Goal: Task Accomplishment & Management: Understand process/instructions

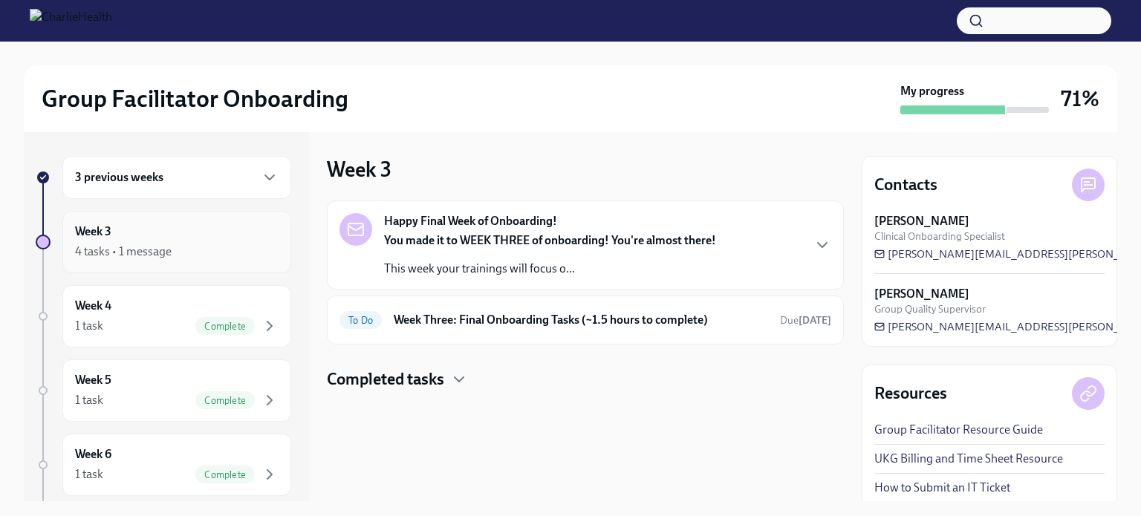
click at [114, 261] on div "Week 3 4 tasks • 1 message" at bounding box center [176, 242] width 229 height 62
click at [424, 326] on h6 "Week Three: Final Onboarding Tasks (~1.5 hours to complete)" at bounding box center [581, 320] width 375 height 16
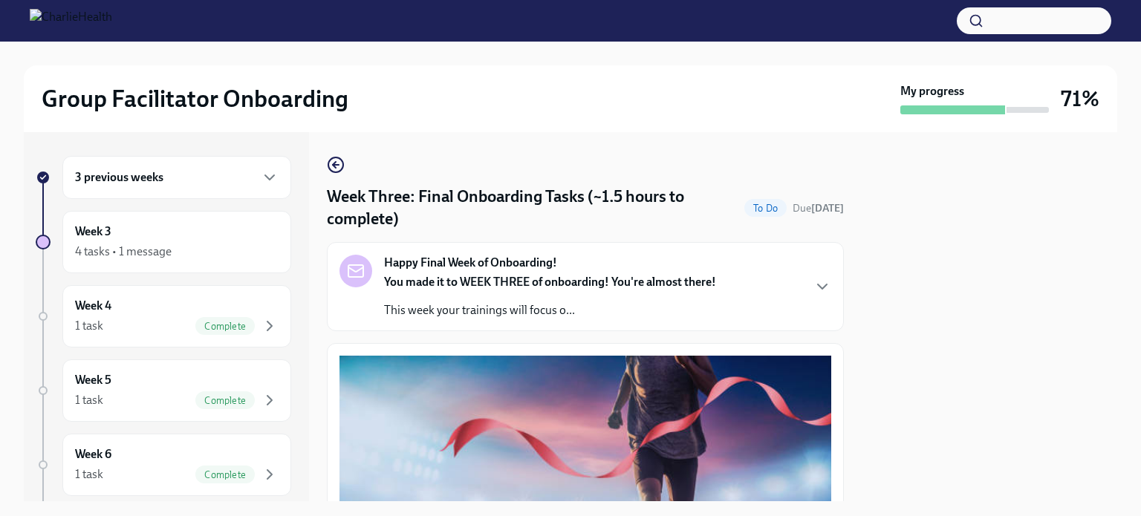
click at [580, 290] on p "You made it to WEEK THREE of onboarding! You're almost there!" at bounding box center [550, 282] width 332 height 16
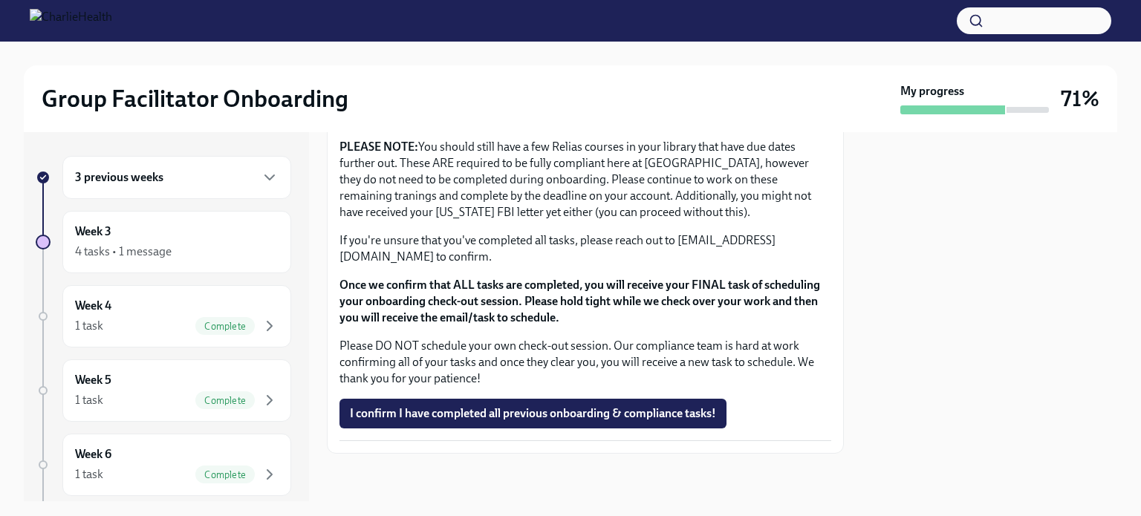
scroll to position [1864, 0]
click at [195, 245] on div "4 tasks • 1 message" at bounding box center [177, 252] width 204 height 18
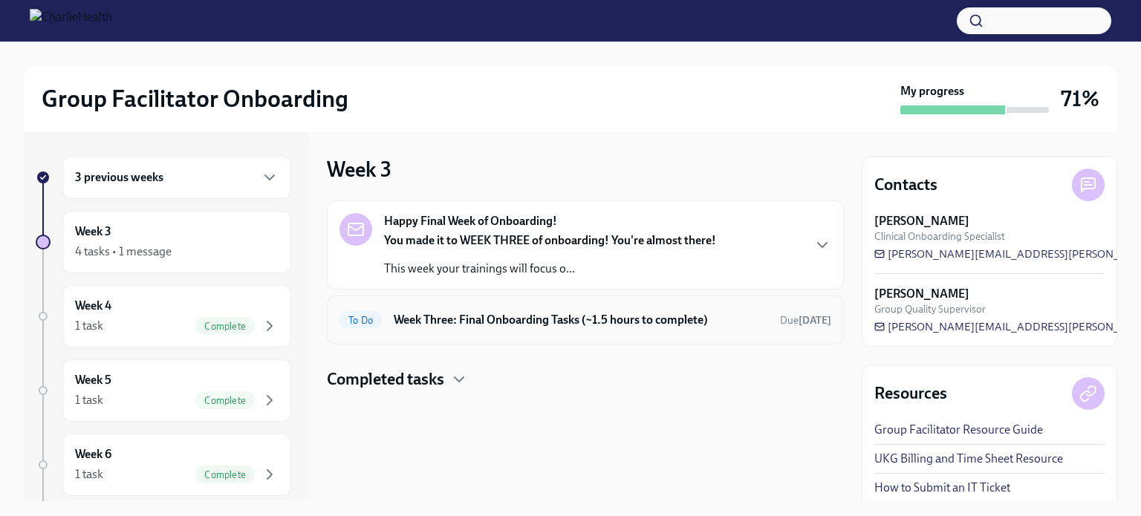
click at [494, 317] on h6 "Week Three: Final Onboarding Tasks (~1.5 hours to complete)" at bounding box center [581, 320] width 375 height 16
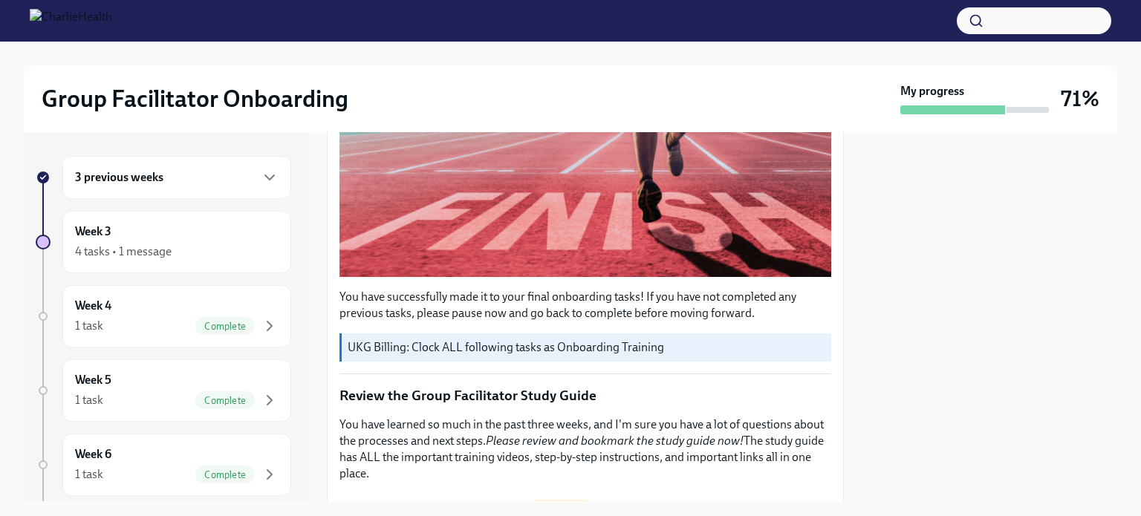
scroll to position [405, 0]
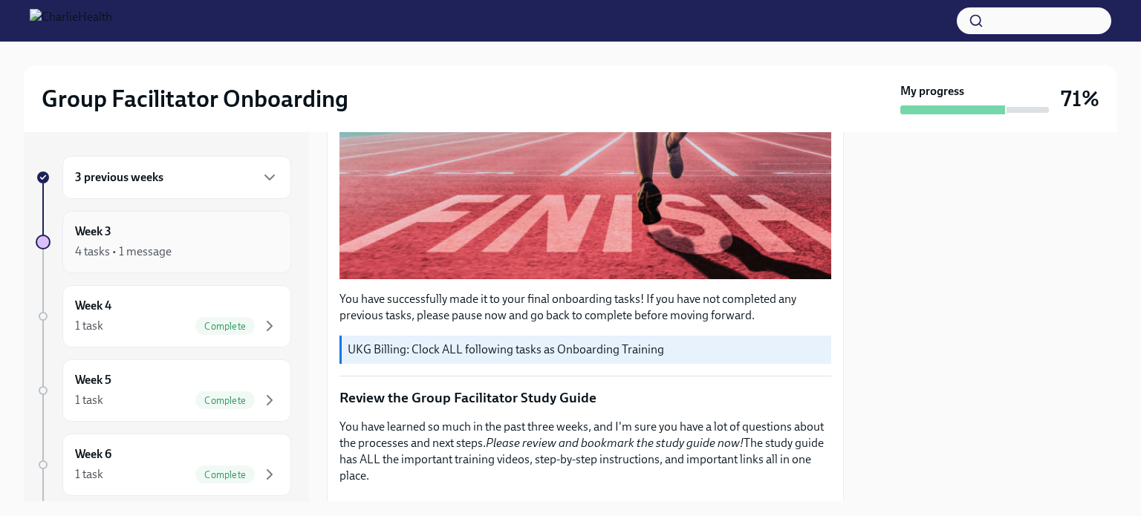
click at [114, 259] on div "4 tasks • 1 message" at bounding box center [177, 252] width 204 height 18
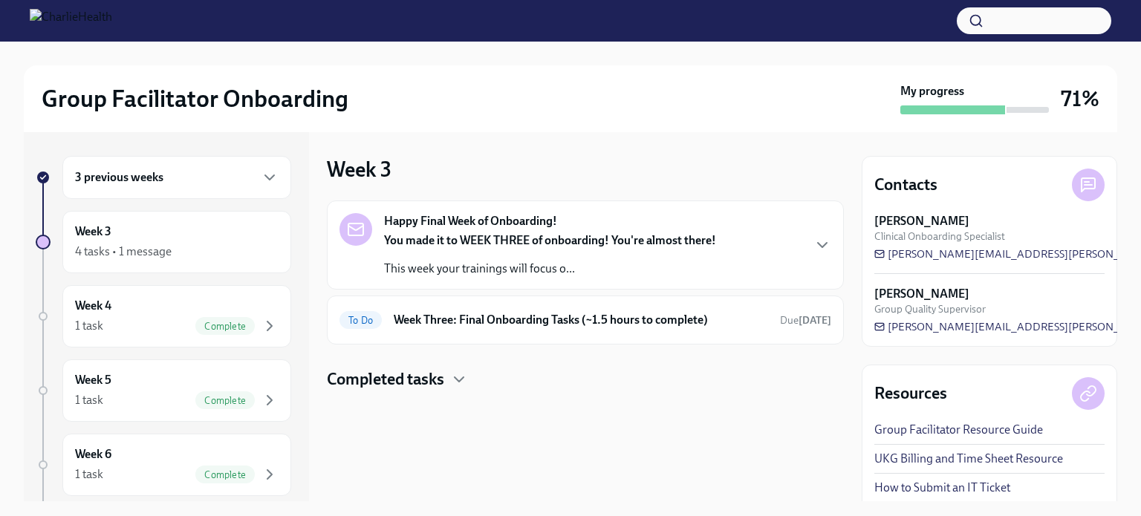
click at [160, 188] on div "3 previous weeks" at bounding box center [176, 177] width 229 height 43
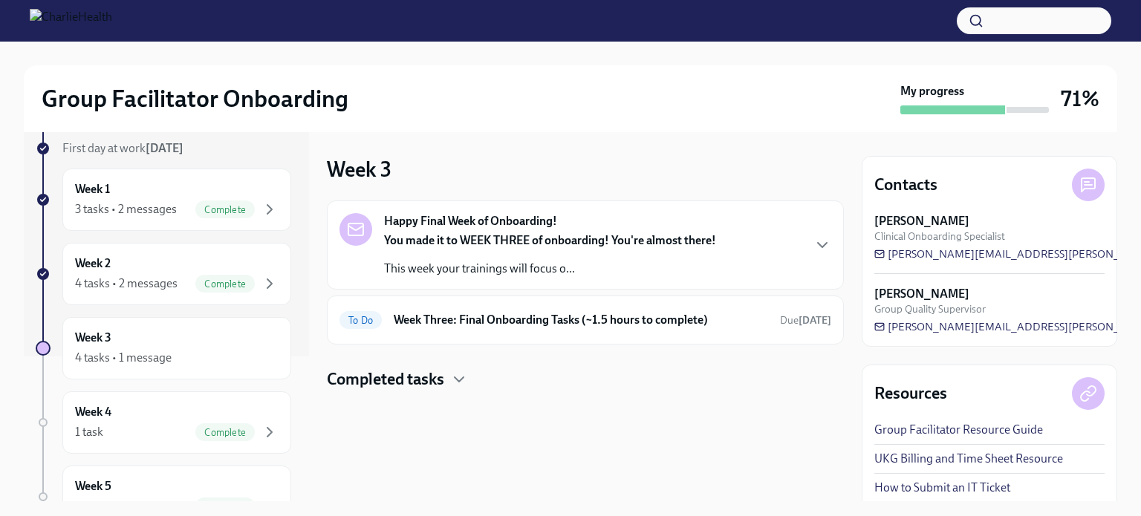
scroll to position [155, 0]
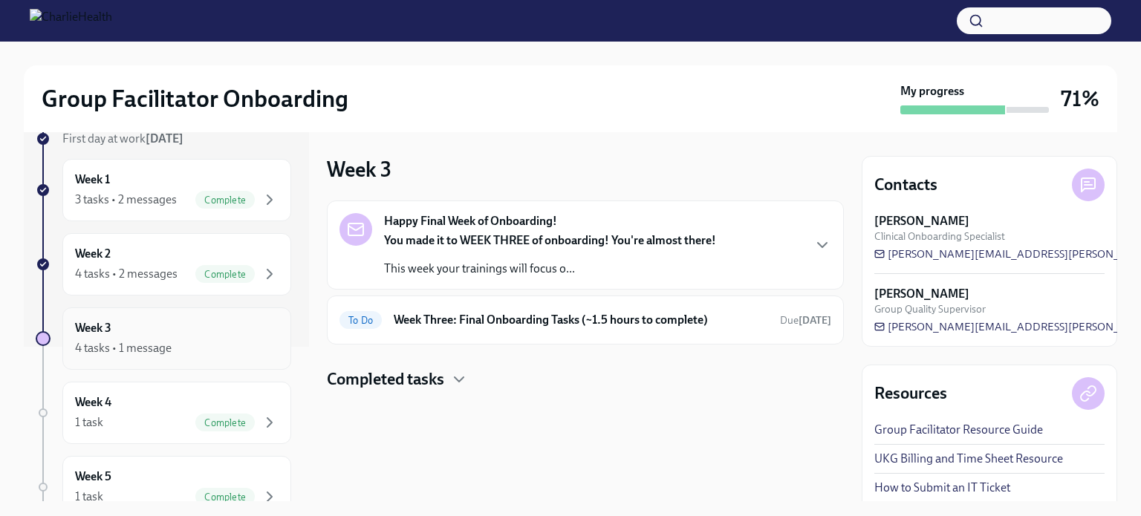
click at [121, 353] on div "4 tasks • 1 message" at bounding box center [123, 348] width 97 height 16
click at [485, 236] on strong "You made it to WEEK THREE of onboarding! You're almost there!" at bounding box center [550, 240] width 332 height 14
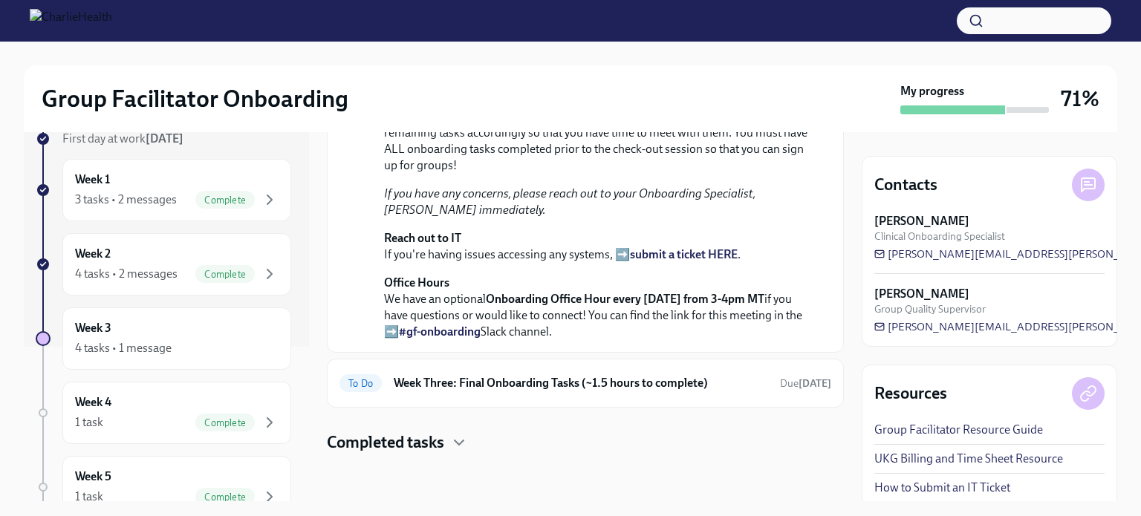
scroll to position [518, 0]
click at [438, 444] on h4 "Completed tasks" at bounding box center [385, 443] width 117 height 22
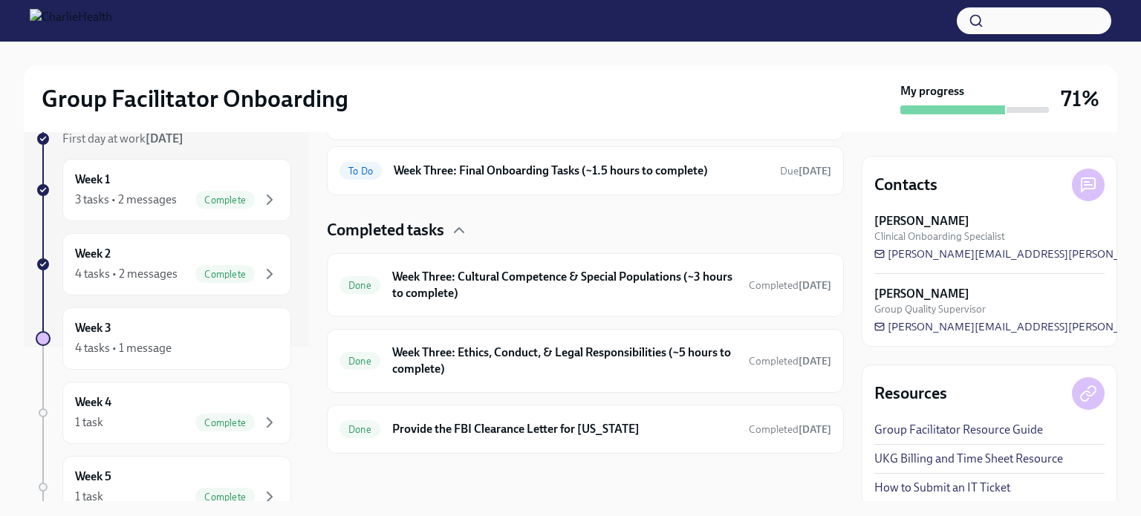
scroll to position [730, 0]
click at [523, 371] on h6 "Week Three: Ethics, Conduct, & Legal Responsibilities (~5 hours to complete)" at bounding box center [564, 361] width 345 height 33
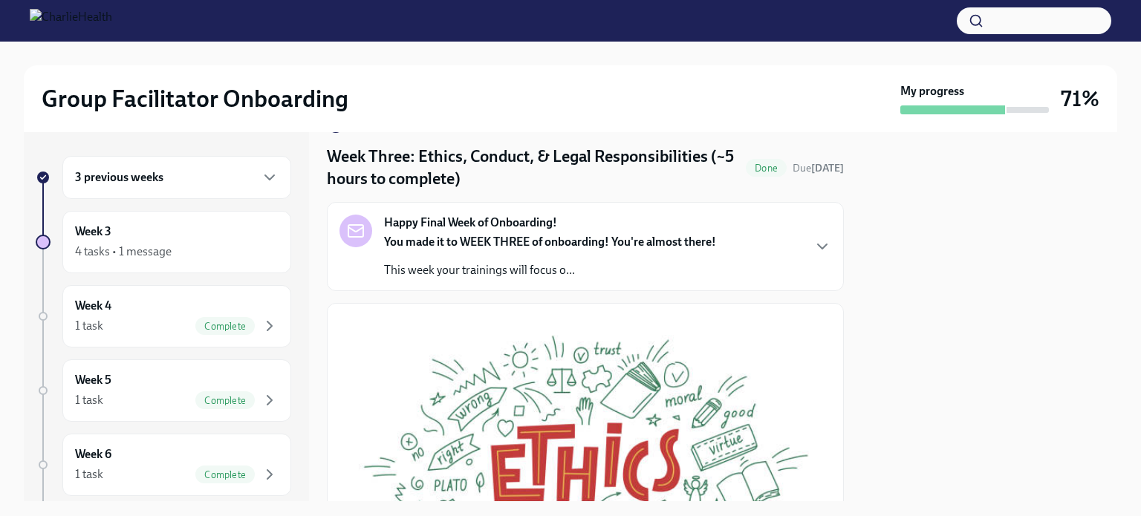
scroll to position [33, 0]
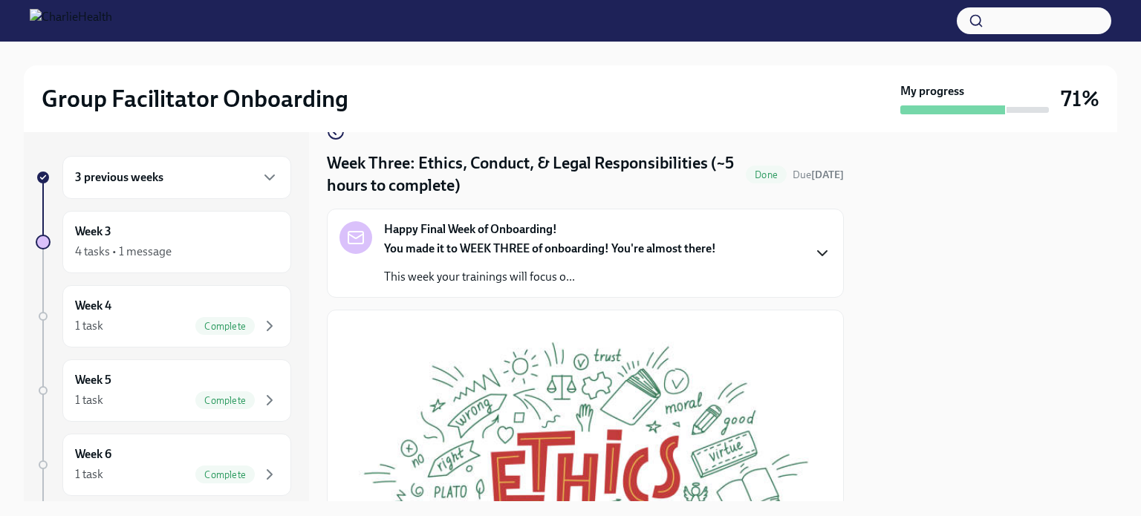
click at [816, 253] on icon "button" at bounding box center [823, 253] width 18 height 18
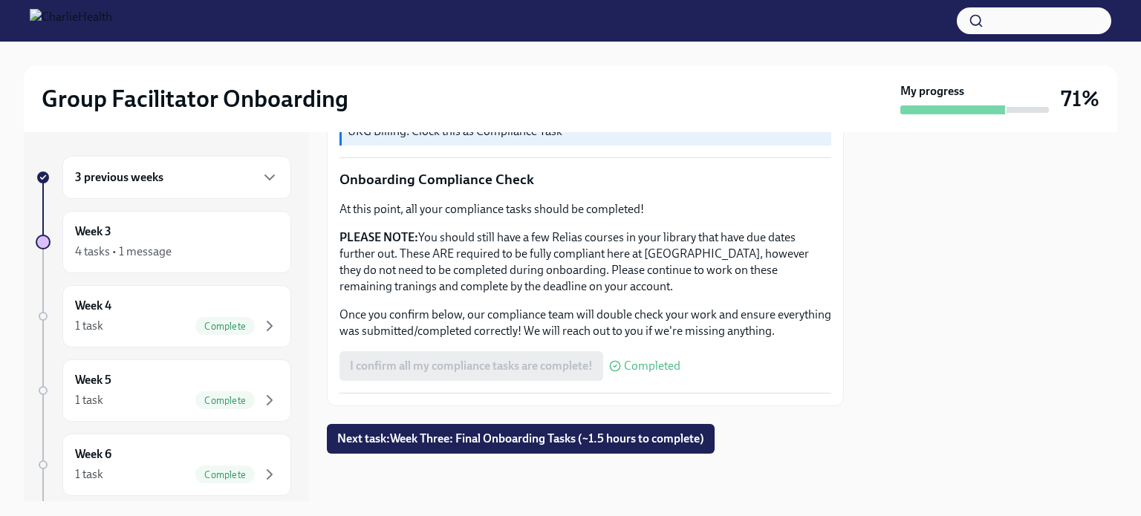
scroll to position [1485, 0]
click at [207, 232] on div "Week 3 4 tasks • 1 message" at bounding box center [177, 242] width 204 height 37
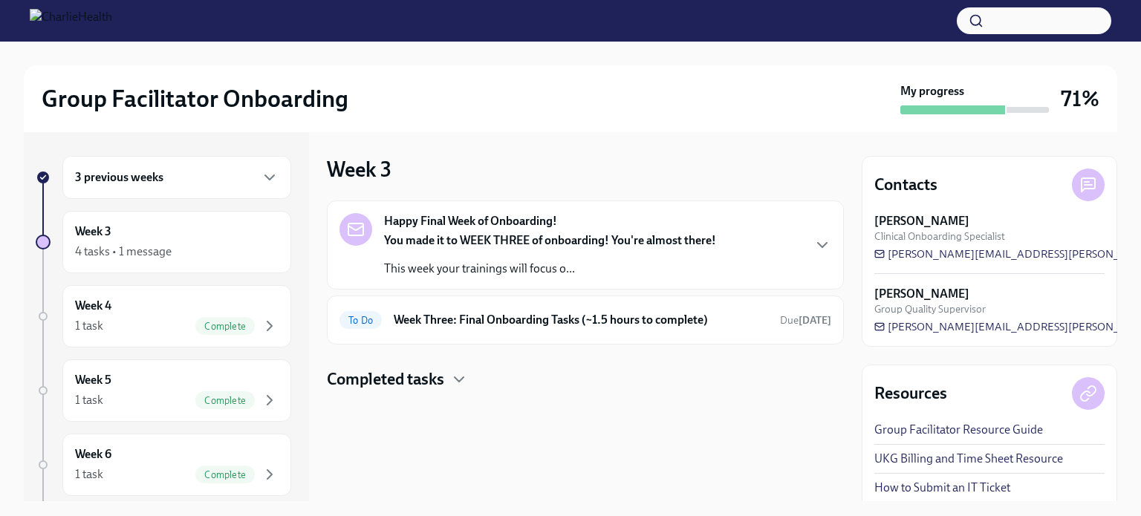
click at [415, 266] on p "This week your trainings will focus o..." at bounding box center [550, 269] width 332 height 16
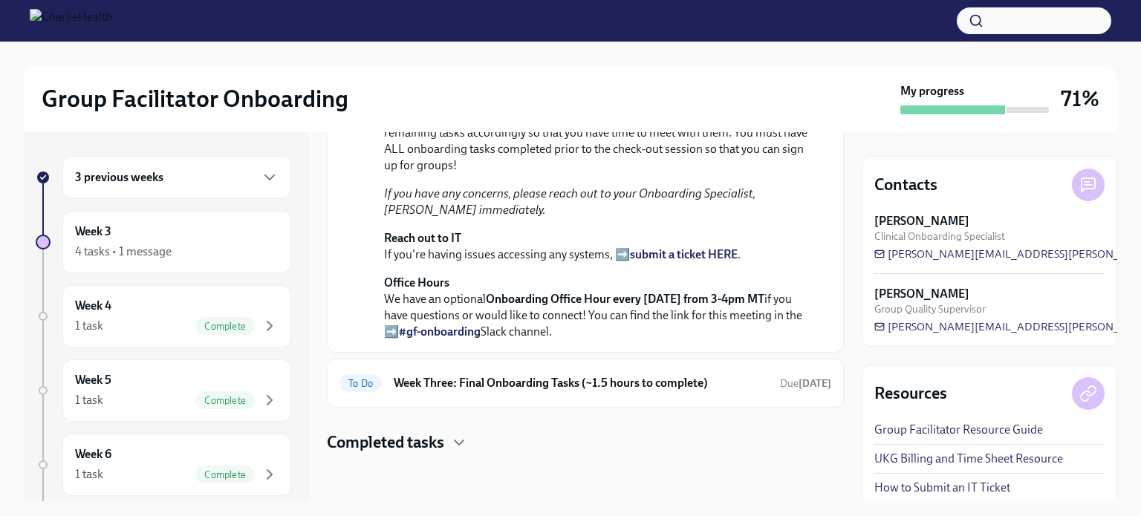
scroll to position [518, 0]
click at [412, 461] on div at bounding box center [585, 478] width 517 height 48
click at [406, 445] on h4 "Completed tasks" at bounding box center [385, 443] width 117 height 22
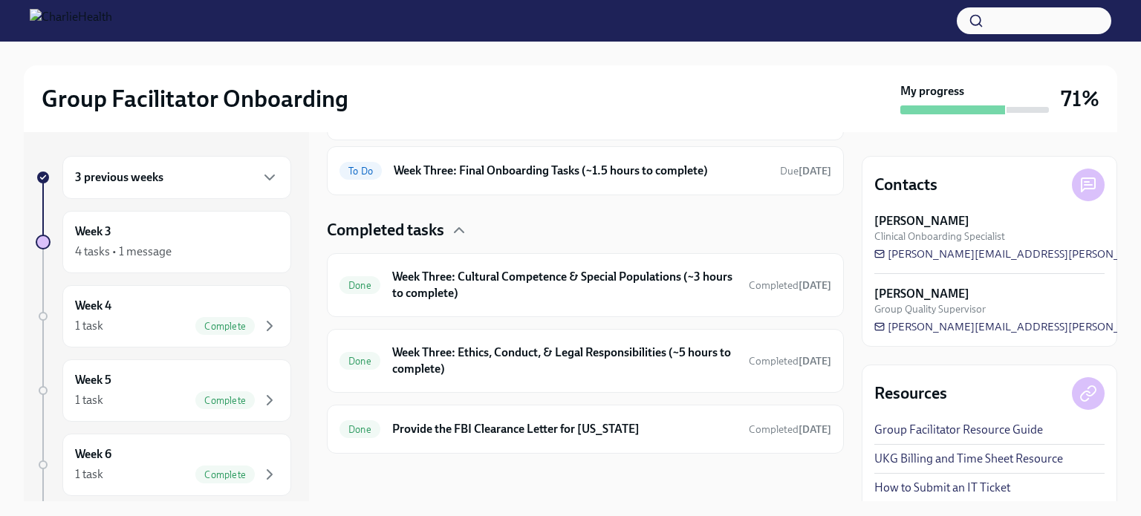
scroll to position [730, 0]
click at [459, 356] on h6 "Week Three: Ethics, Conduct, & Legal Responsibilities (~5 hours to complete)" at bounding box center [564, 361] width 345 height 33
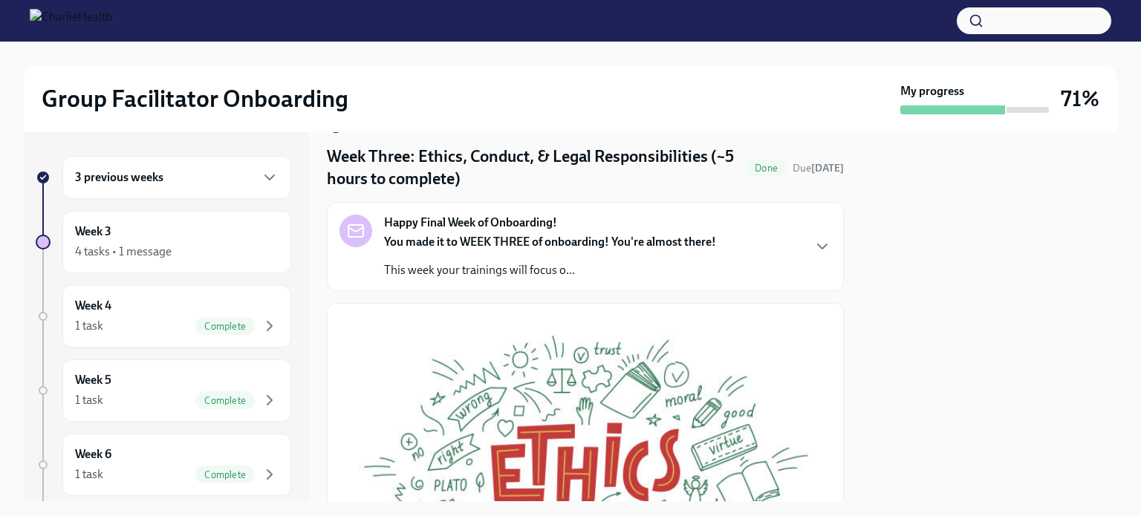
scroll to position [39, 0]
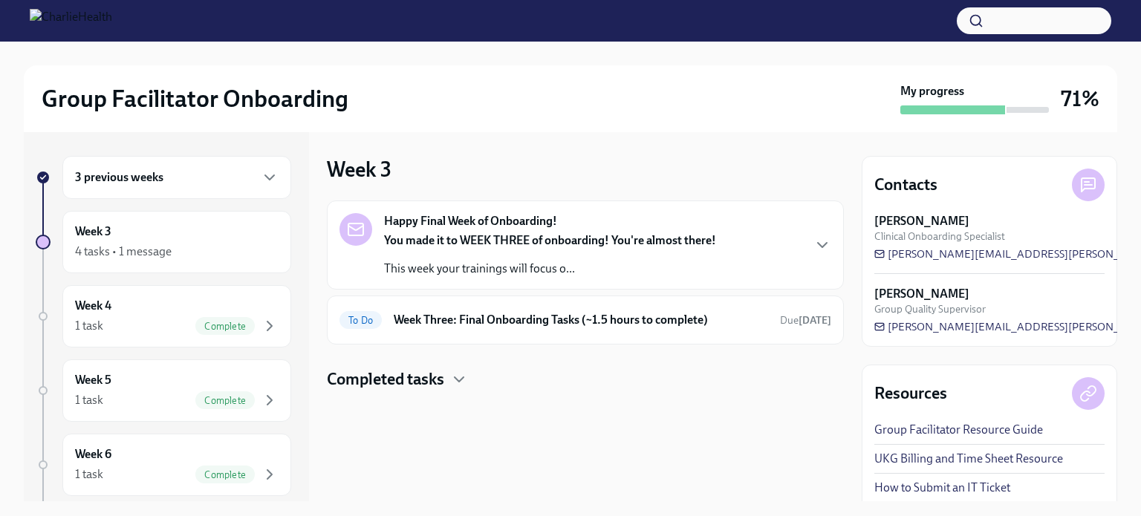
click at [467, 270] on p "This week your trainings will focus o..." at bounding box center [550, 269] width 332 height 16
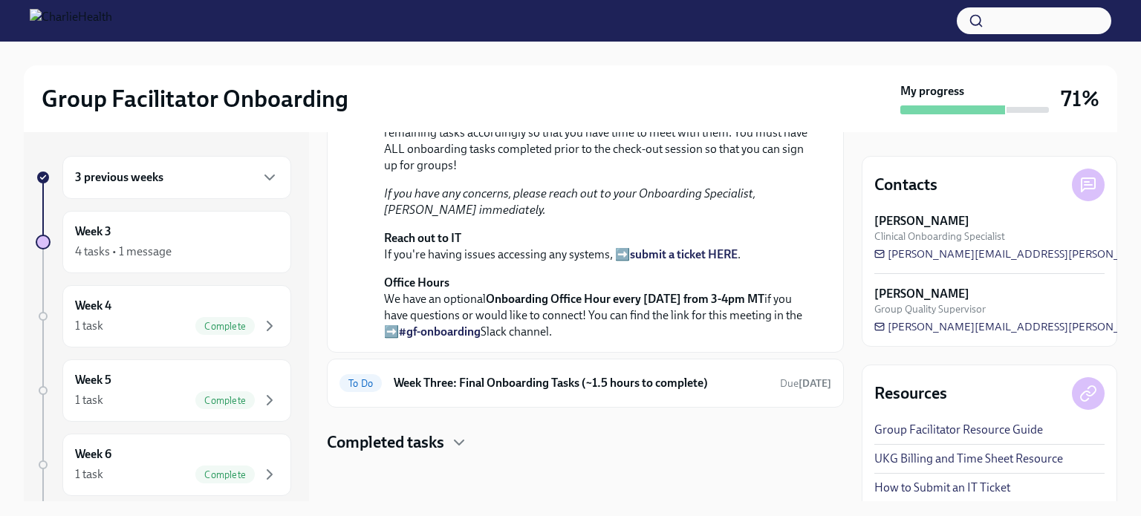
scroll to position [518, 0]
click at [475, 386] on h6 "Week Three: Final Onboarding Tasks (~1.5 hours to complete)" at bounding box center [581, 383] width 375 height 16
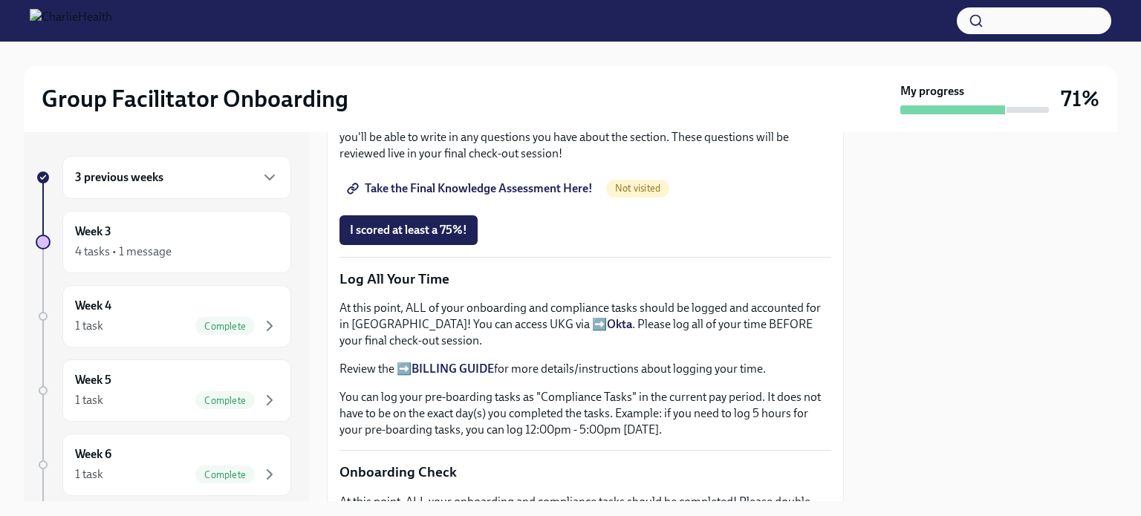
scroll to position [1282, 0]
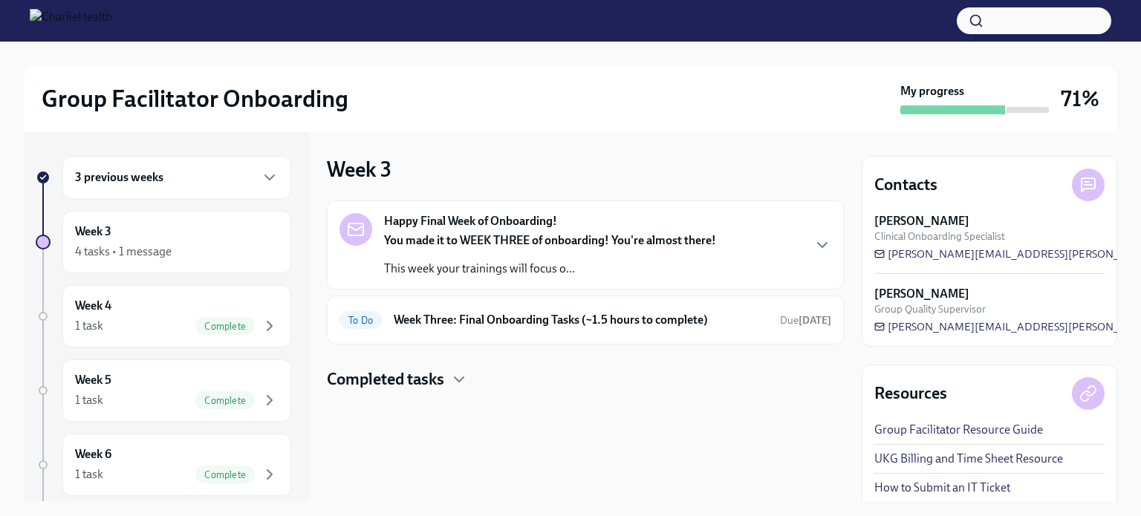
click at [642, 250] on div "You made it to WEEK THREE of onboarding! You're almost there! This week your tr…" at bounding box center [550, 255] width 332 height 45
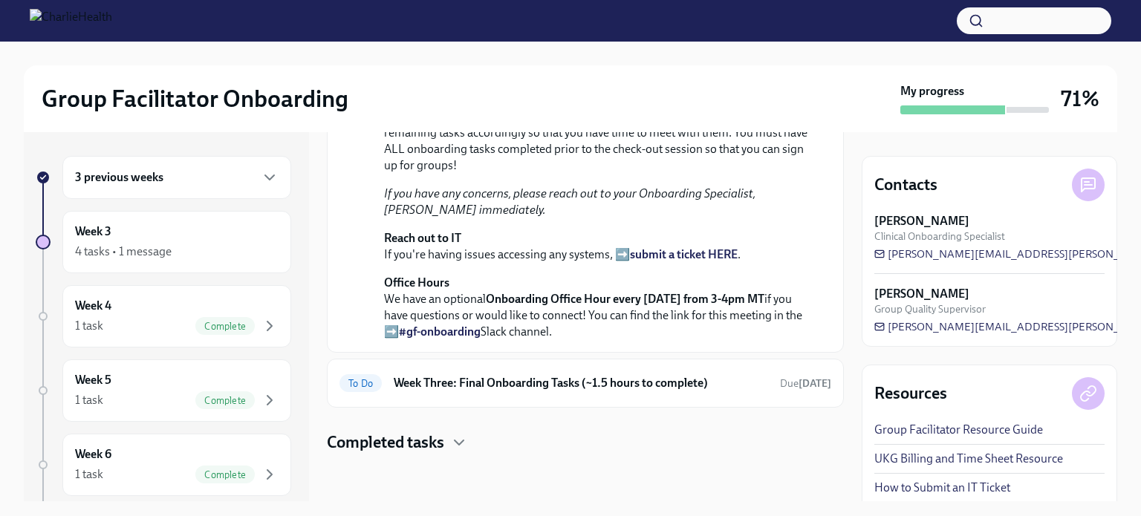
scroll to position [518, 0]
click at [621, 385] on h6 "Week Three: Final Onboarding Tasks (~1.5 hours to complete)" at bounding box center [581, 383] width 375 height 16
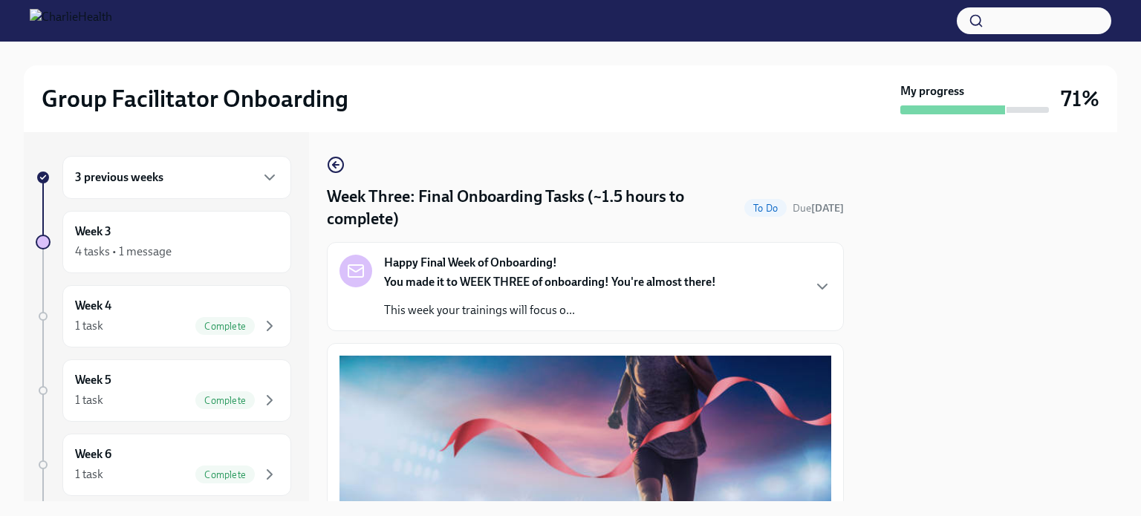
click at [691, 285] on strong "You made it to WEEK THREE of onboarding! You're almost there!" at bounding box center [550, 282] width 332 height 14
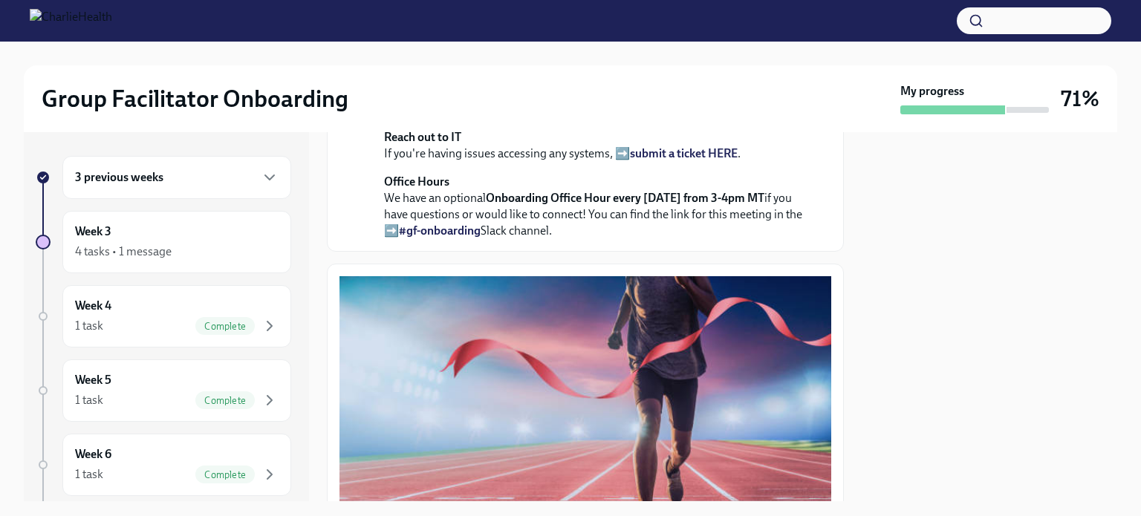
scroll to position [563, 0]
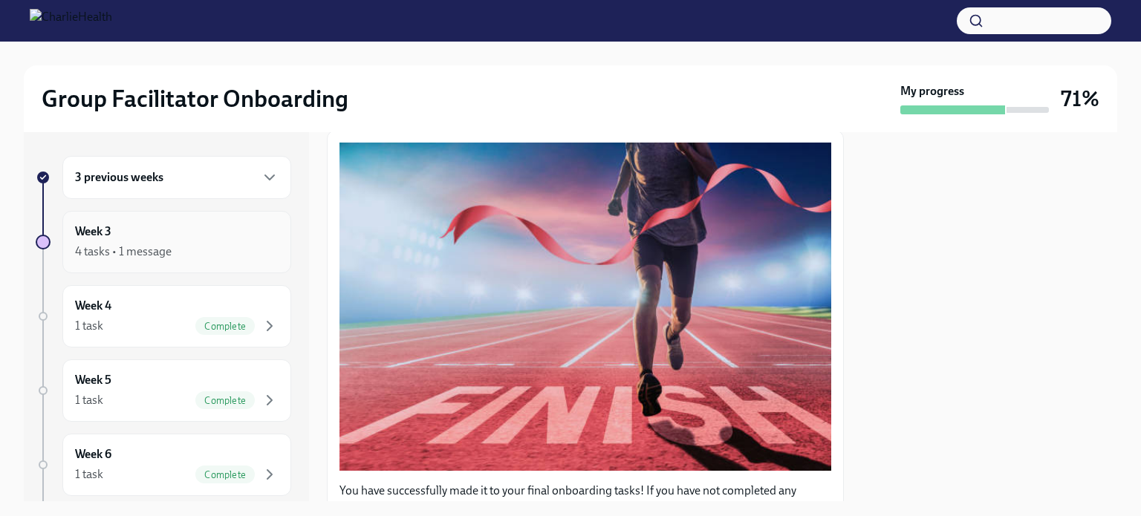
click at [170, 231] on div "Week 3 4 tasks • 1 message" at bounding box center [177, 242] width 204 height 37
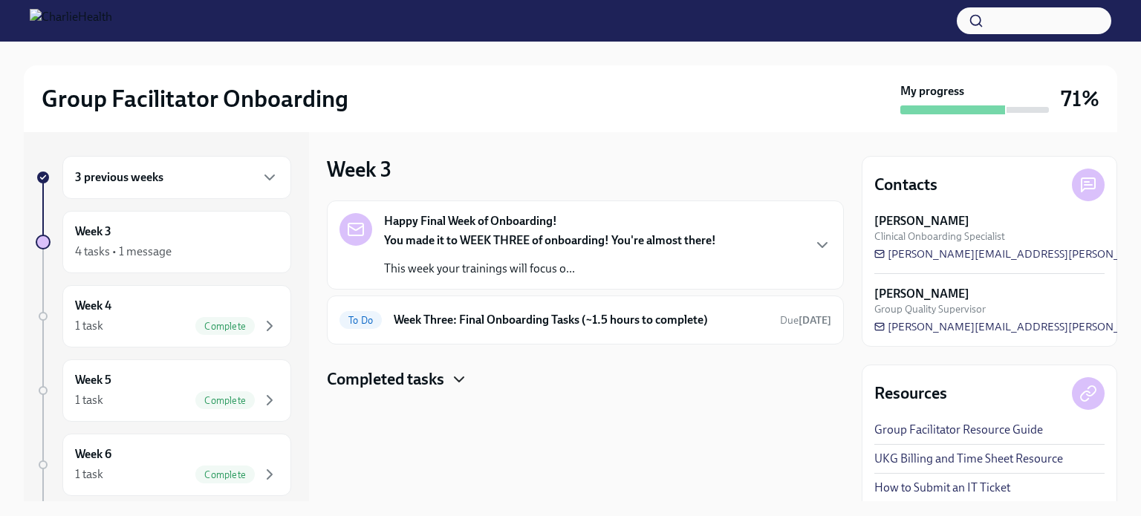
click at [453, 384] on icon "button" at bounding box center [459, 380] width 18 height 18
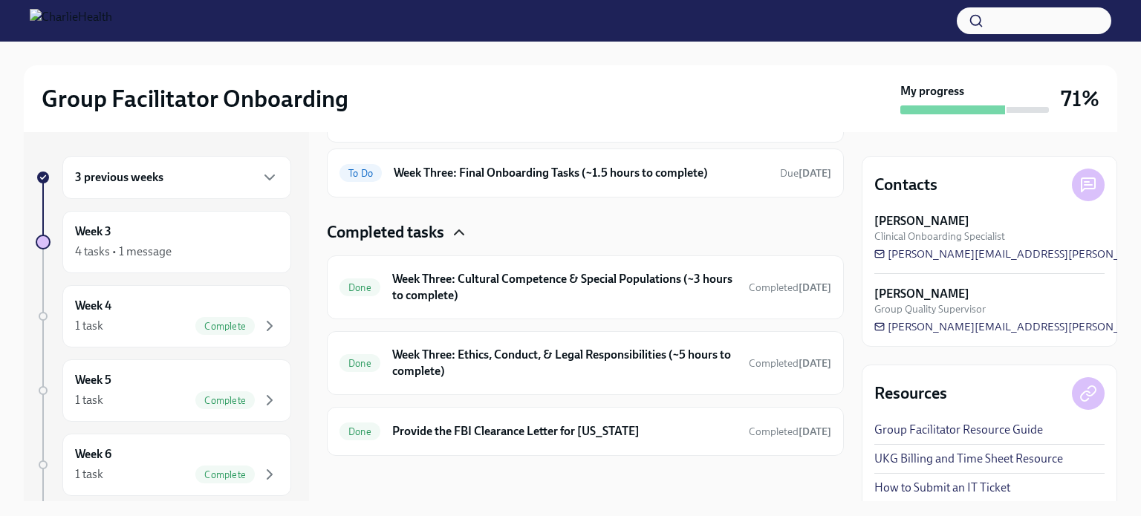
scroll to position [147, 0]
click at [496, 362] on h6 "Week Three: Ethics, Conduct, & Legal Responsibilities (~5 hours to complete)" at bounding box center [564, 363] width 345 height 33
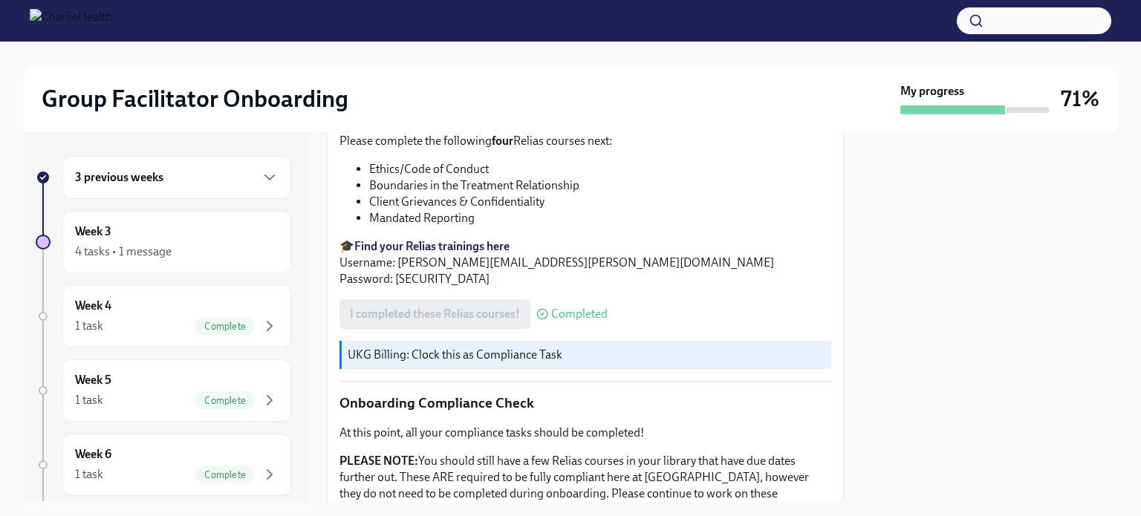
scroll to position [673, 0]
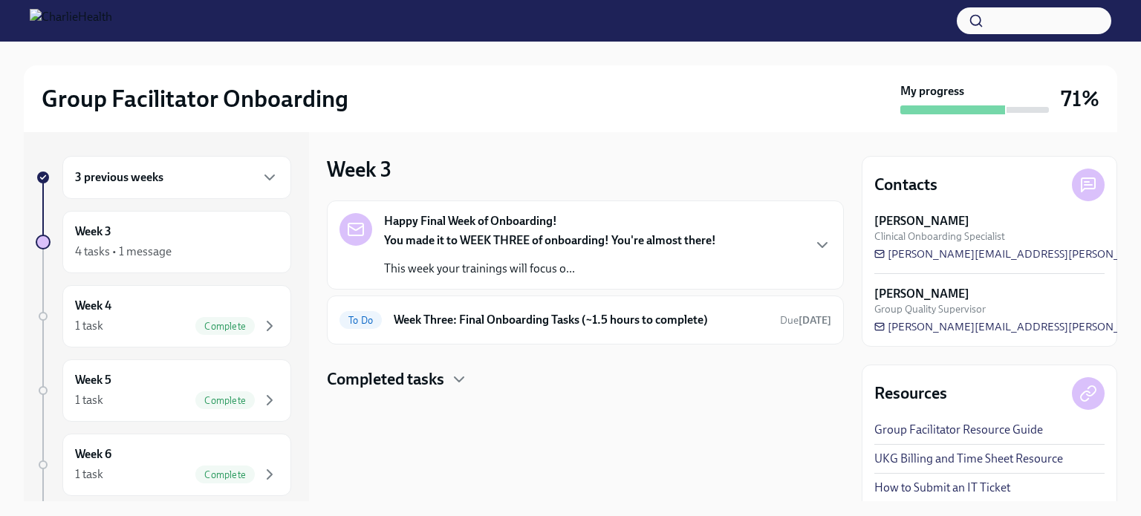
click at [406, 389] on h4 "Completed tasks" at bounding box center [385, 380] width 117 height 22
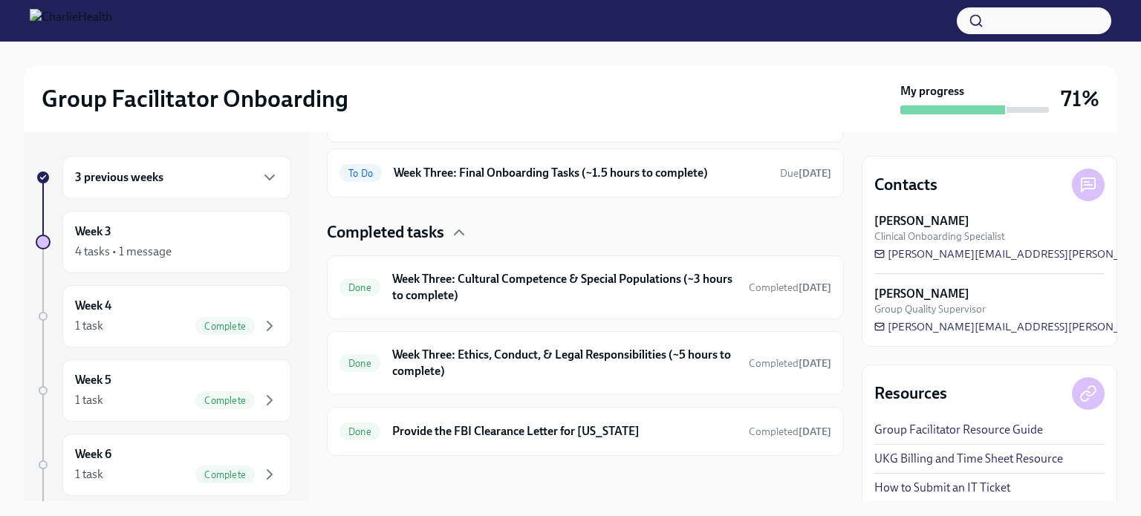
scroll to position [147, 0]
click at [624, 293] on h6 "Week Three: Cultural Competence & Special Populations (~3 hours to complete)" at bounding box center [564, 287] width 345 height 33
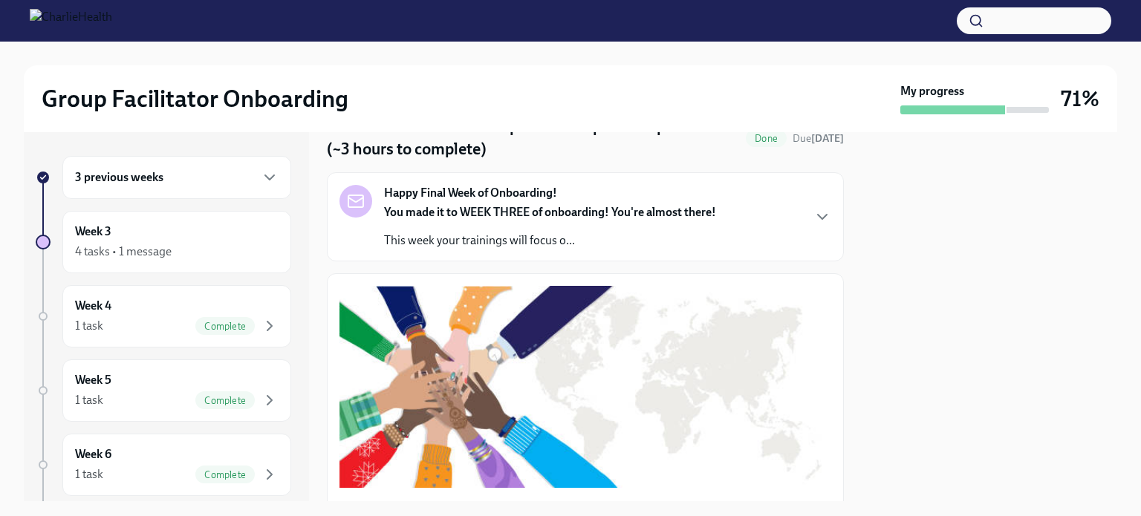
scroll to position [67, 0]
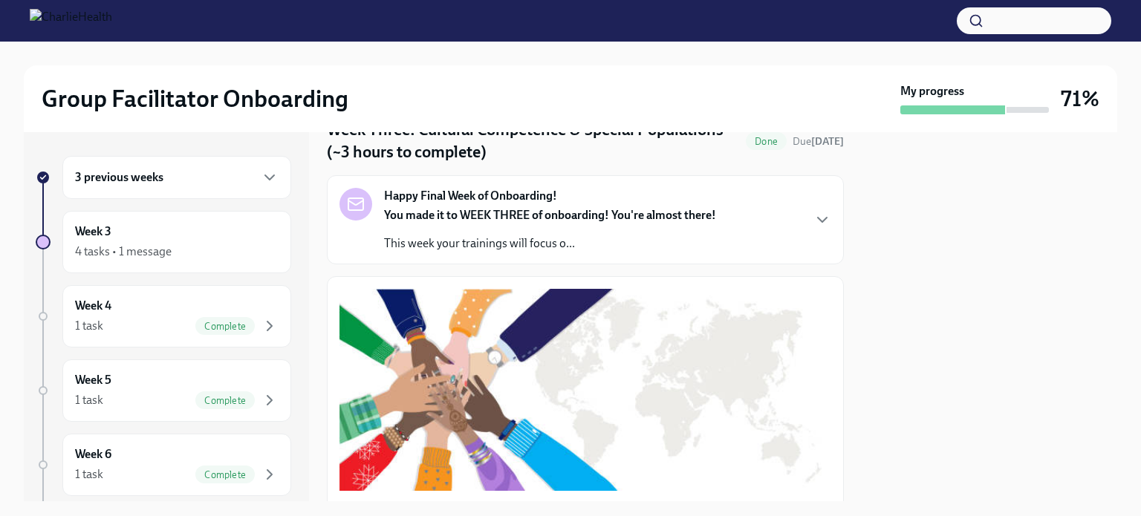
click at [656, 246] on p "This week your trainings will focus o..." at bounding box center [550, 244] width 332 height 16
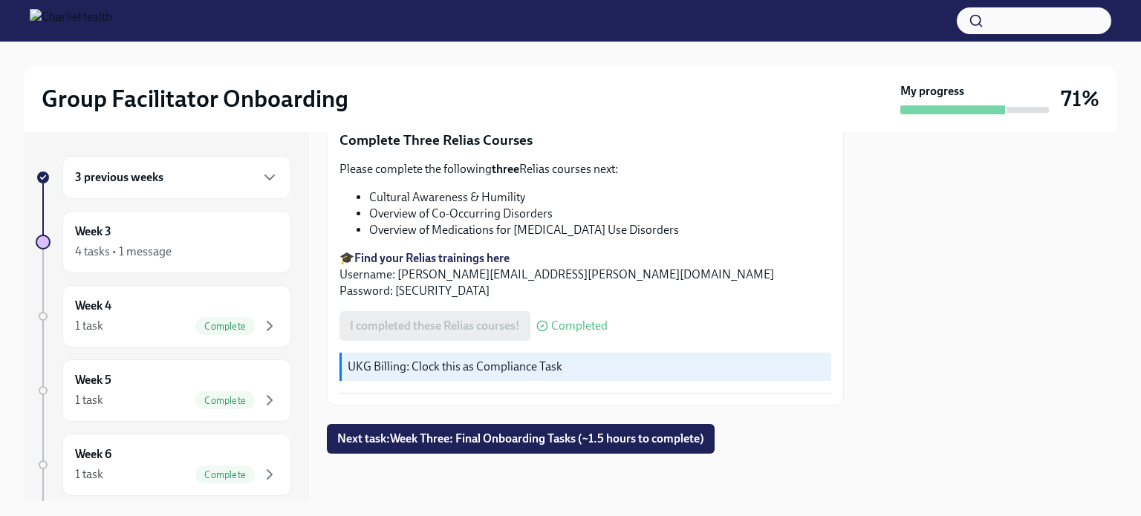
scroll to position [1743, 0]
click at [578, 444] on span "Next task : Week Three: Final Onboarding Tasks (~1.5 hours to complete)" at bounding box center [520, 439] width 367 height 15
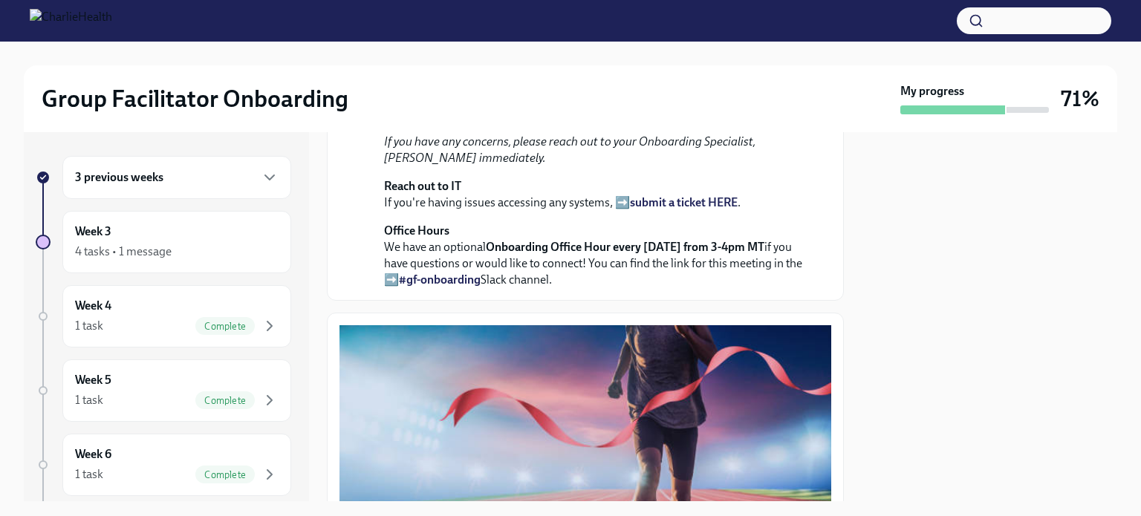
scroll to position [283, 0]
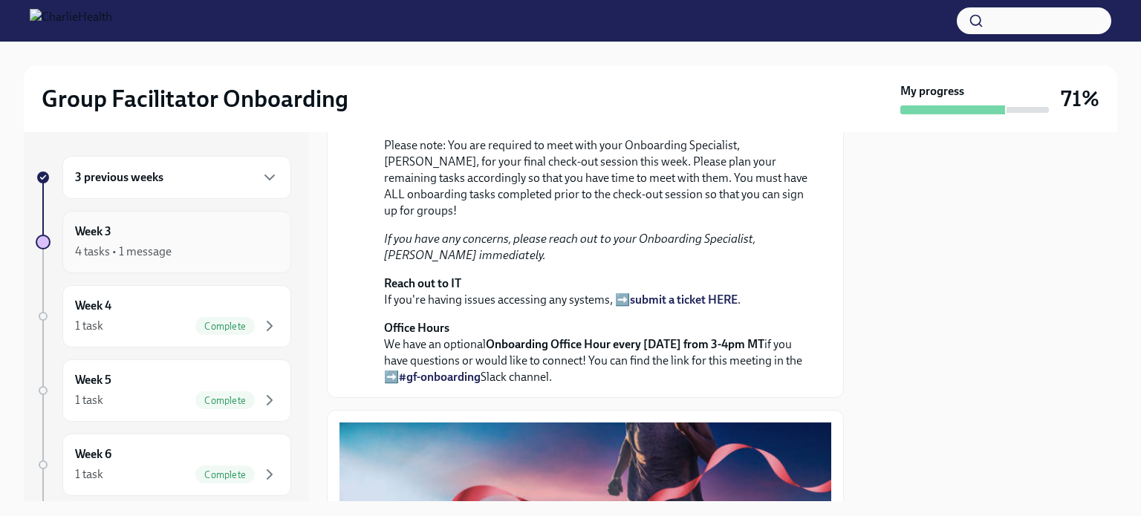
click at [207, 245] on div "4 tasks • 1 message" at bounding box center [177, 252] width 204 height 18
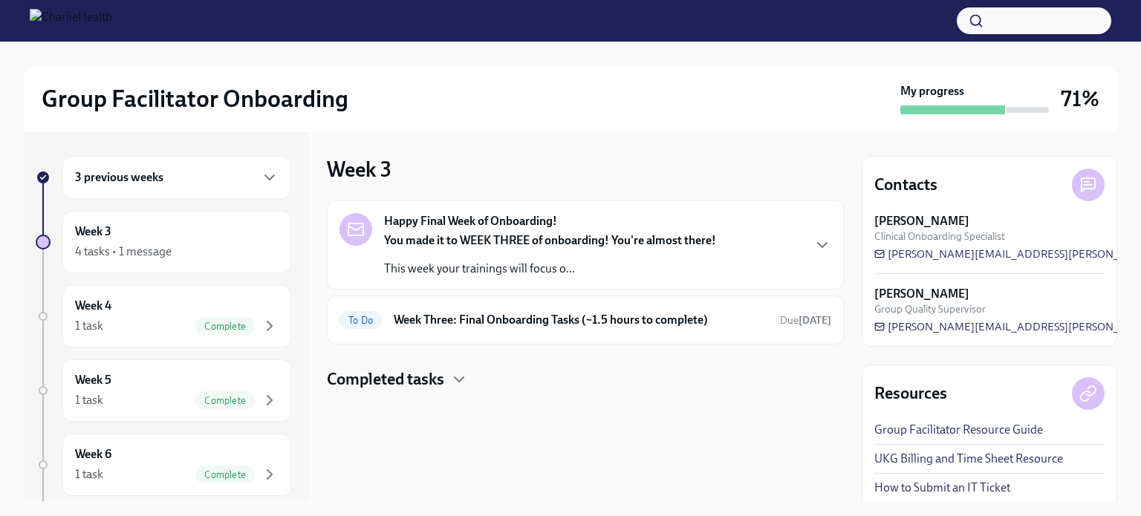
click at [456, 258] on div "You made it to WEEK THREE of onboarding! You're almost there! This week your tr…" at bounding box center [550, 255] width 332 height 45
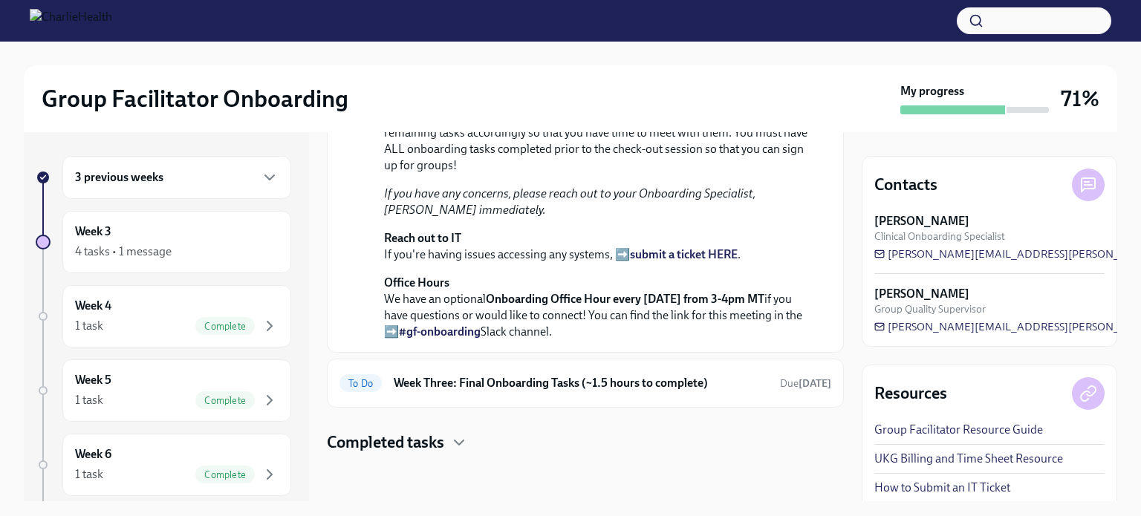
scroll to position [518, 0]
click at [427, 438] on h4 "Completed tasks" at bounding box center [385, 443] width 117 height 22
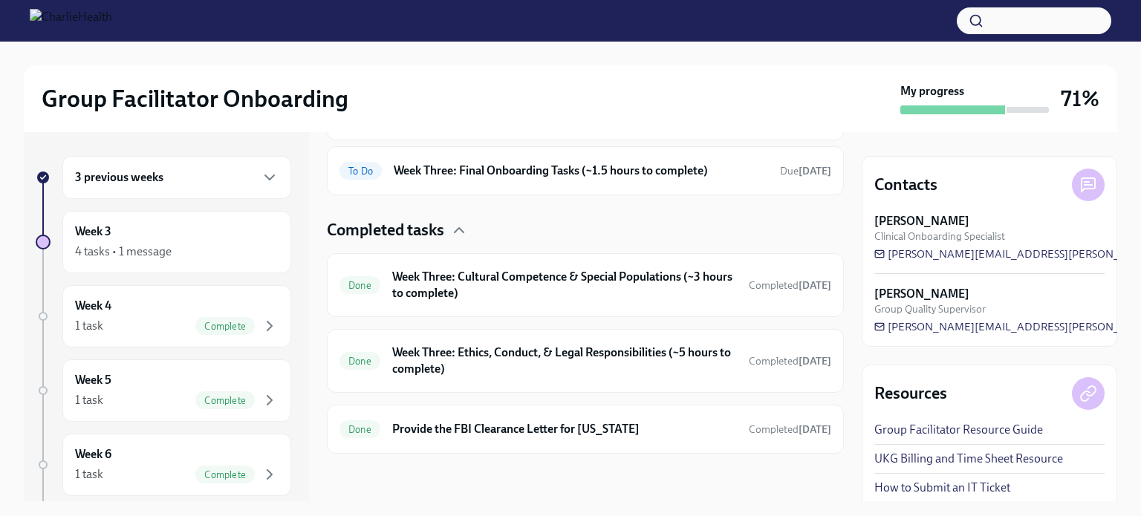
scroll to position [710, 0]
click at [467, 302] on h6 "Week Three: Cultural Competence & Special Populations (~3 hours to complete)" at bounding box center [564, 285] width 345 height 33
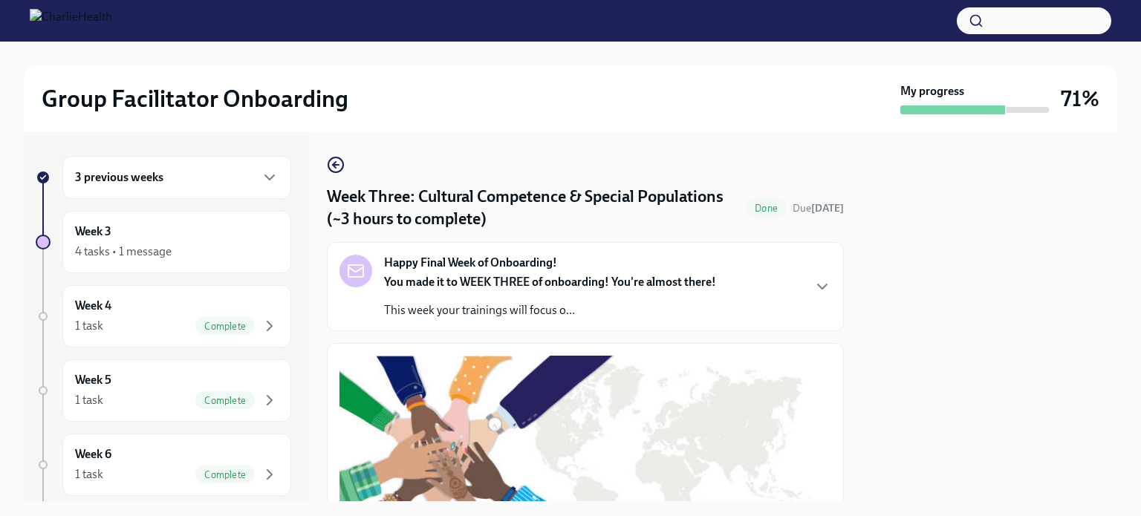
click at [480, 282] on strong "You made it to WEEK THREE of onboarding! You're almost there!" at bounding box center [550, 282] width 332 height 14
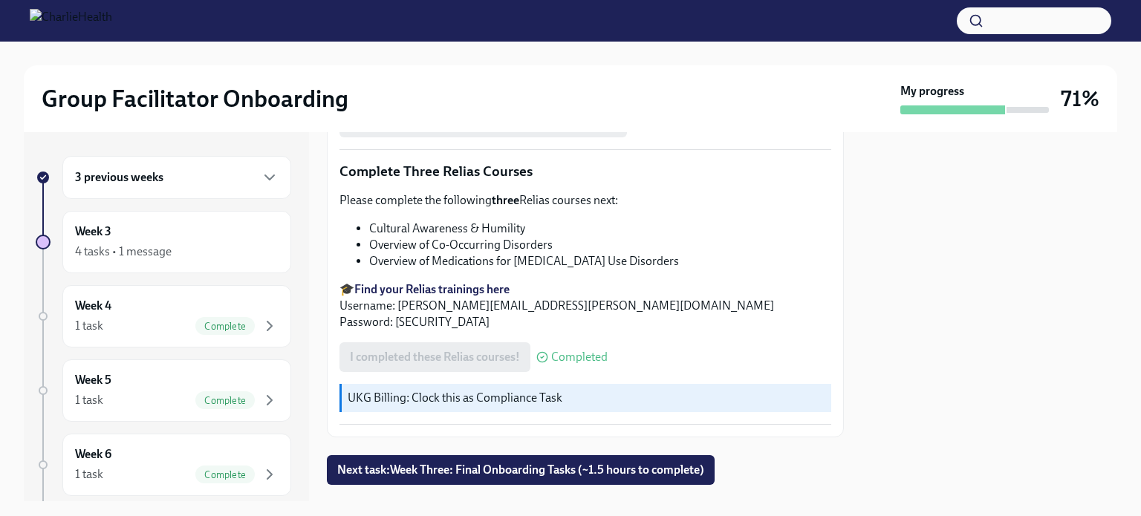
scroll to position [1743, 0]
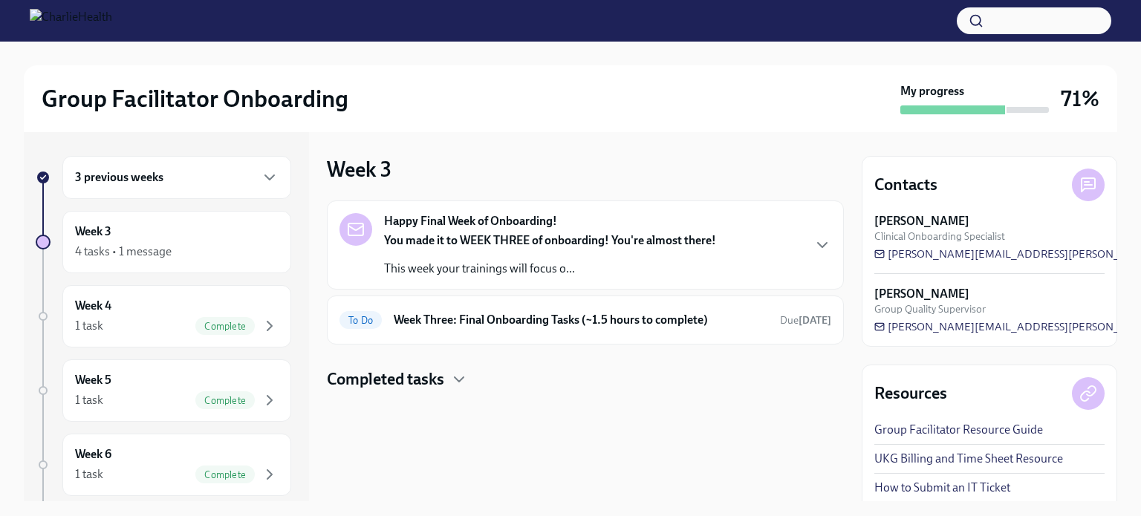
click at [401, 377] on h4 "Completed tasks" at bounding box center [385, 380] width 117 height 22
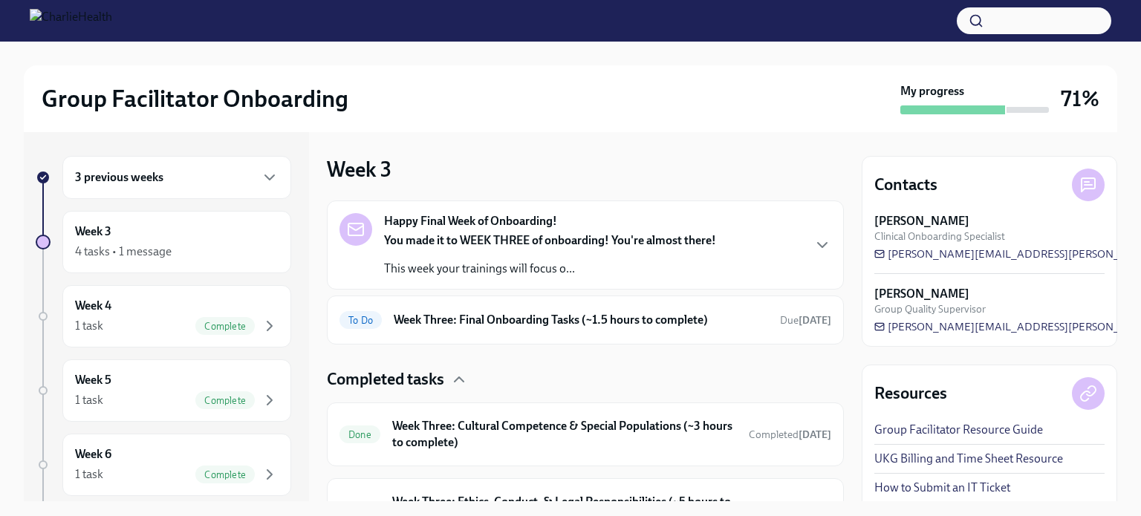
scroll to position [147, 0]
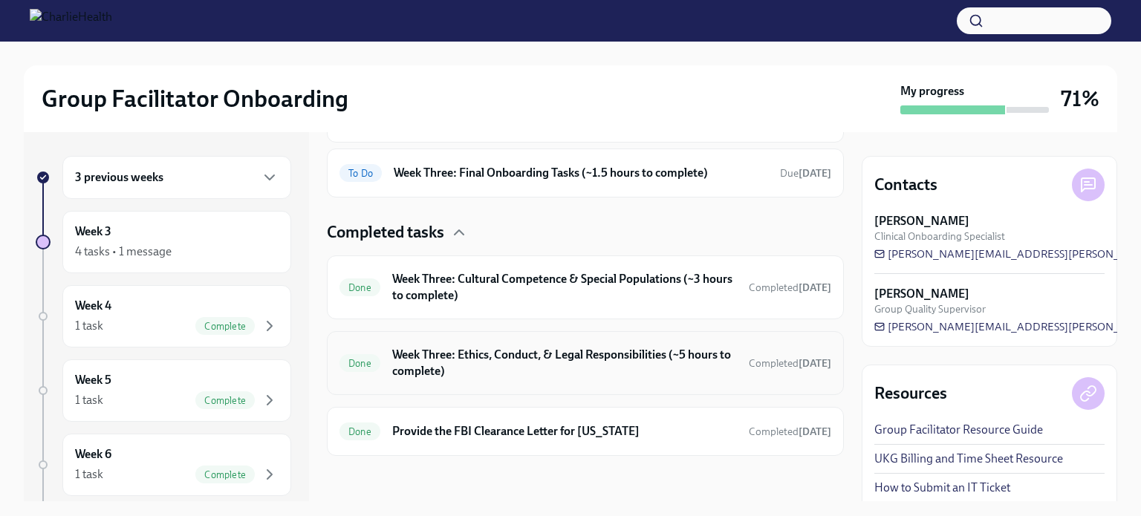
click at [463, 359] on h6 "Week Three: Ethics, Conduct, & Legal Responsibilities (~5 hours to complete)" at bounding box center [564, 363] width 345 height 33
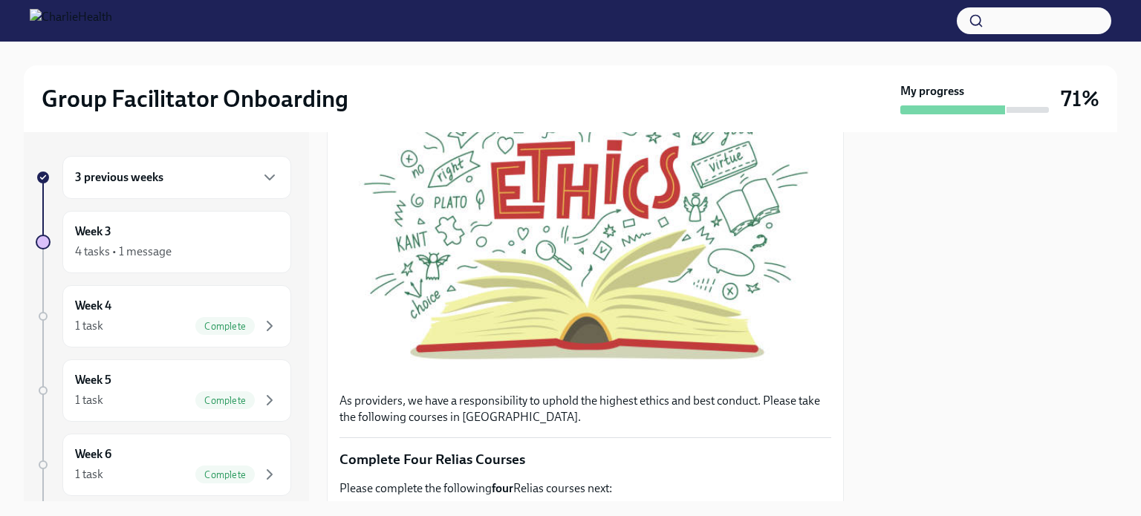
scroll to position [321, 0]
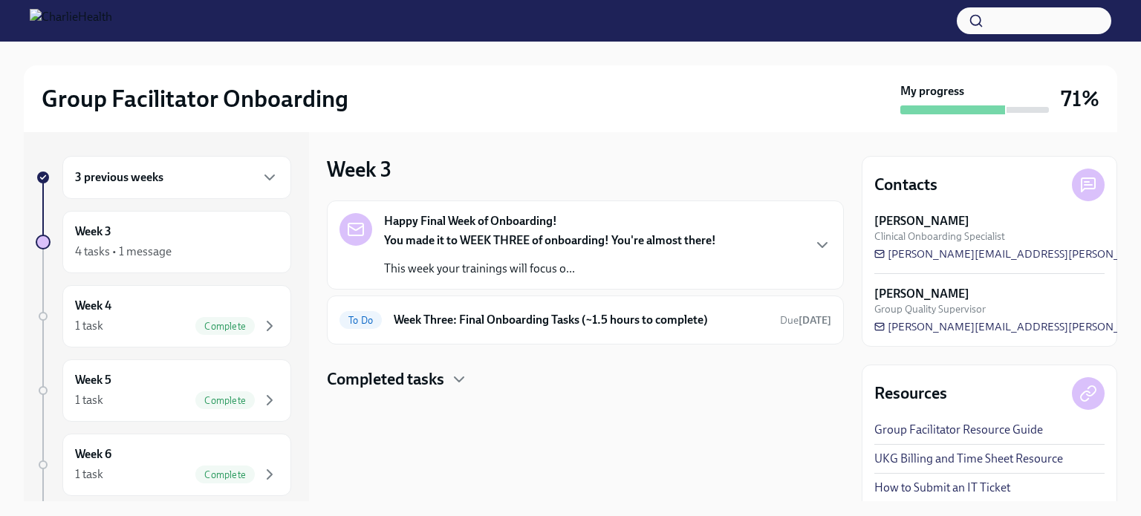
click at [523, 230] on div "Happy Final Week of Onboarding! You made it to WEEK THREE of onboarding! You're…" at bounding box center [550, 245] width 332 height 64
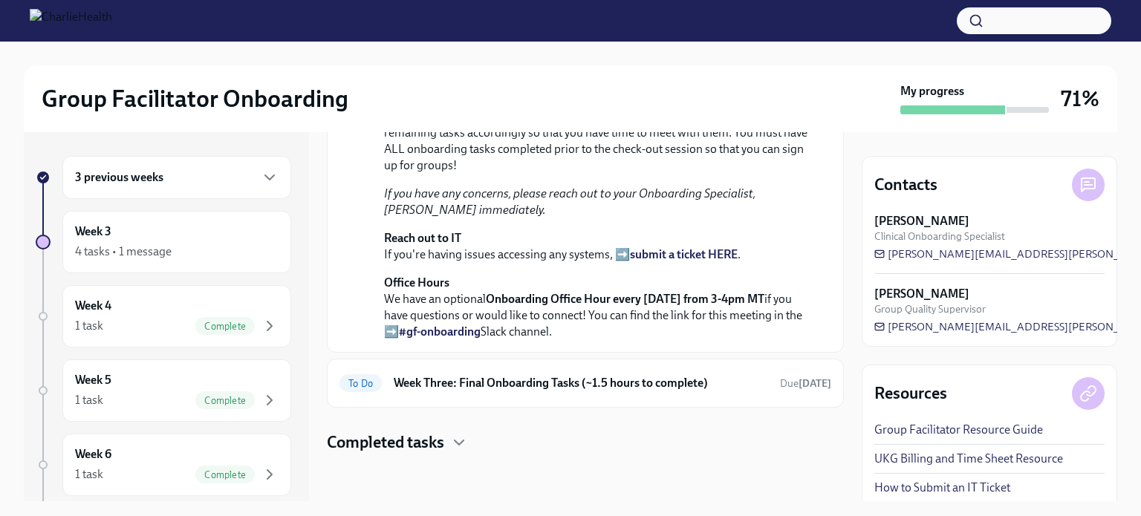
scroll to position [486, 0]
click at [125, 233] on div "Week 3 4 tasks • 1 message" at bounding box center [177, 242] width 204 height 37
click at [444, 442] on h4 "Completed tasks" at bounding box center [385, 443] width 117 height 22
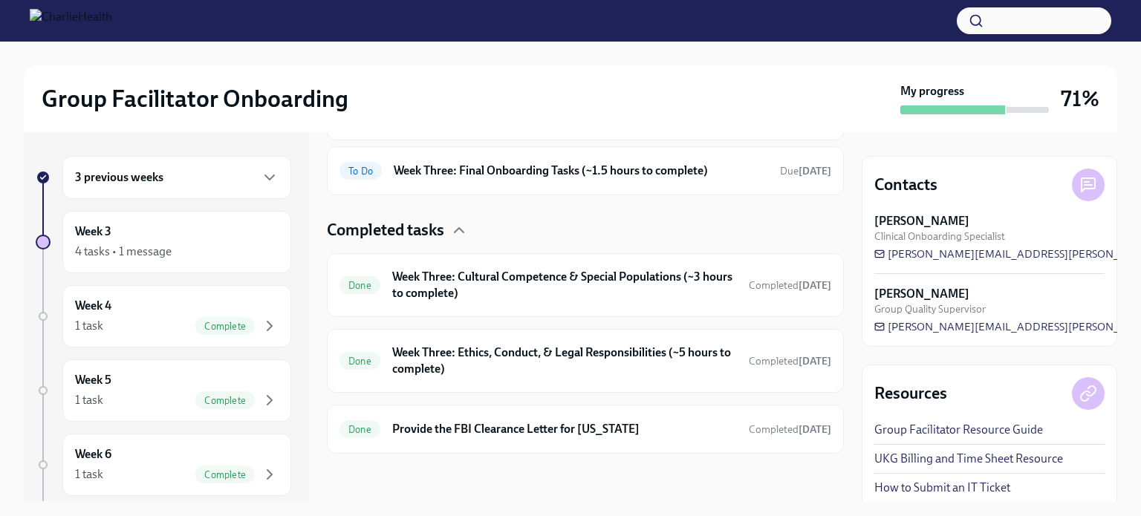
scroll to position [730, 0]
click at [644, 275] on h6 "Week Three: Cultural Competence & Special Populations (~3 hours to complete)" at bounding box center [564, 285] width 345 height 33
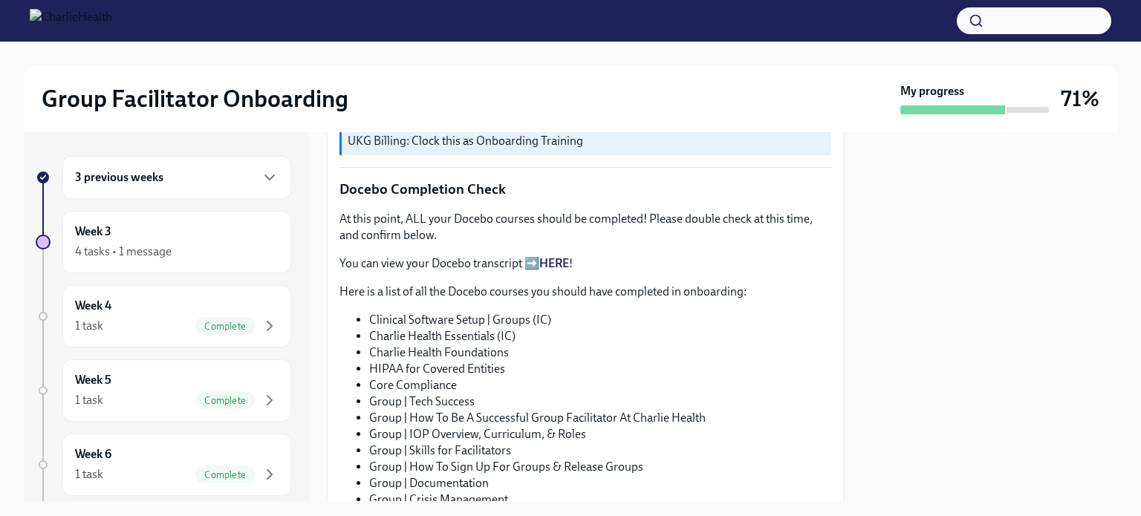
scroll to position [599, 0]
